Goal: Transaction & Acquisition: Purchase product/service

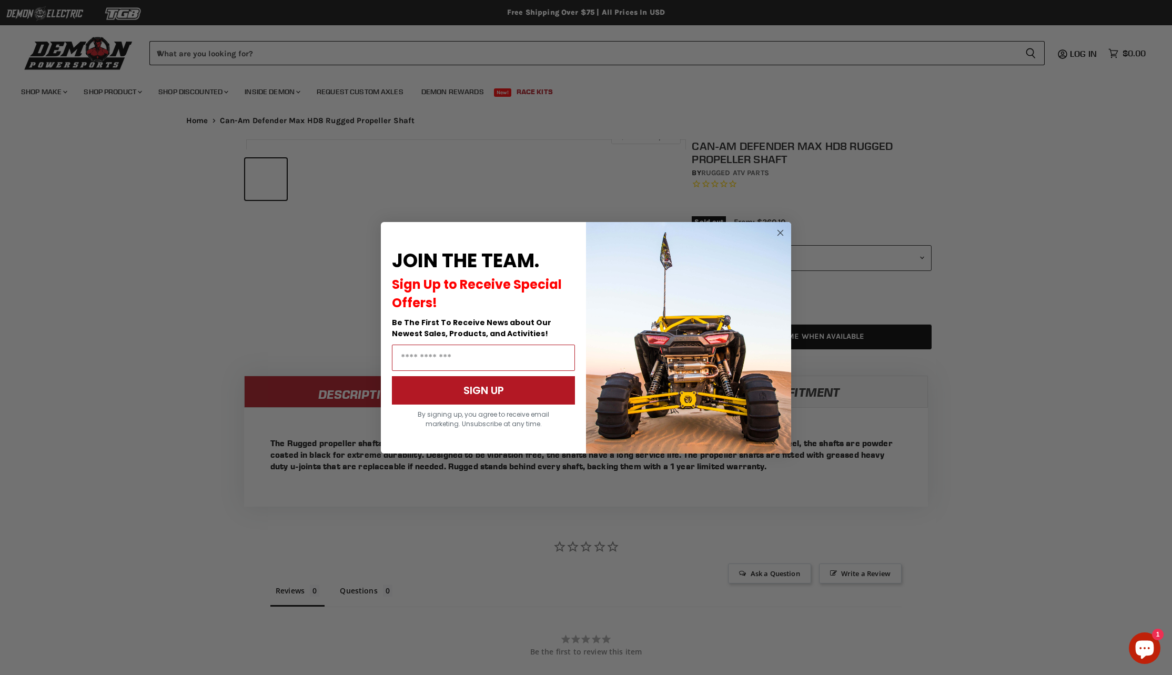
scroll to position [558, 0]
